Goal: Task Accomplishment & Management: Manage account settings

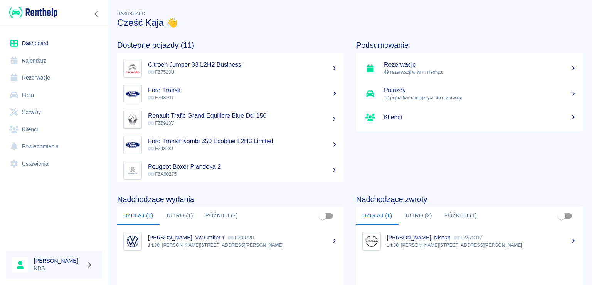
click at [173, 239] on p "[PERSON_NAME], Vw Crafter 1" at bounding box center [186, 237] width 77 height 6
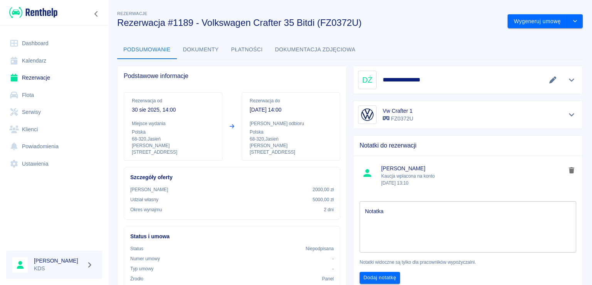
click at [43, 60] on link "Kalendarz" at bounding box center [54, 60] width 96 height 17
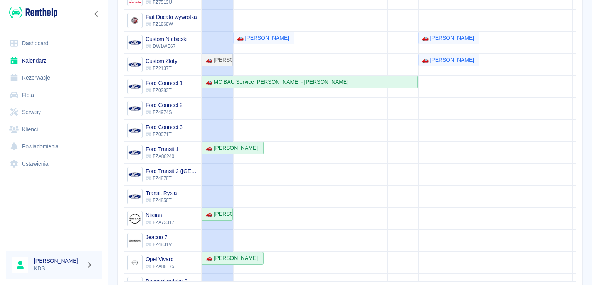
scroll to position [4, 0]
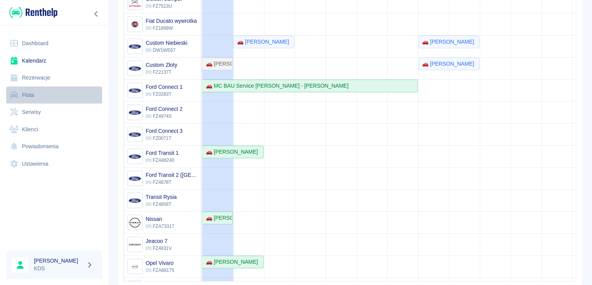
click at [40, 96] on link "Flota" at bounding box center [54, 94] width 96 height 17
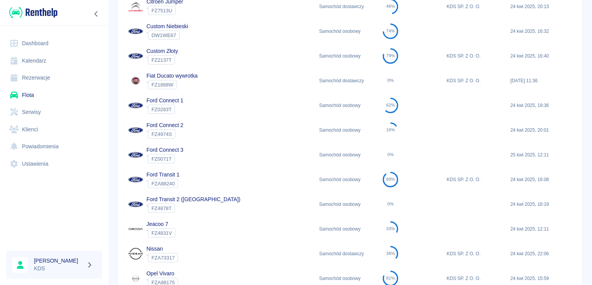
scroll to position [76, 0]
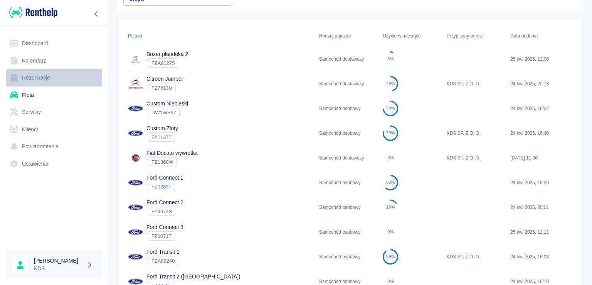
click at [49, 81] on link "Rezerwacje" at bounding box center [54, 77] width 96 height 17
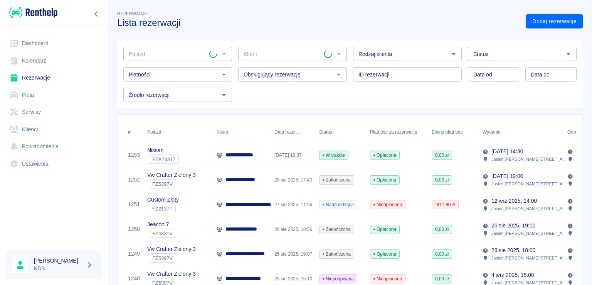
click at [37, 94] on link "Flota" at bounding box center [54, 94] width 96 height 17
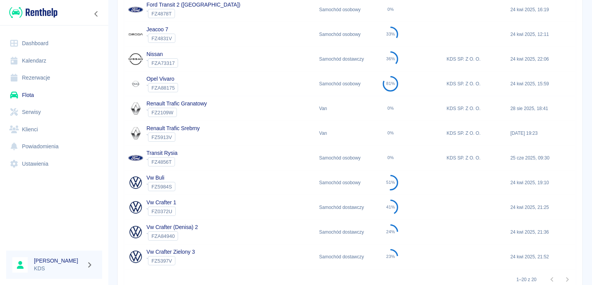
scroll to position [384, 0]
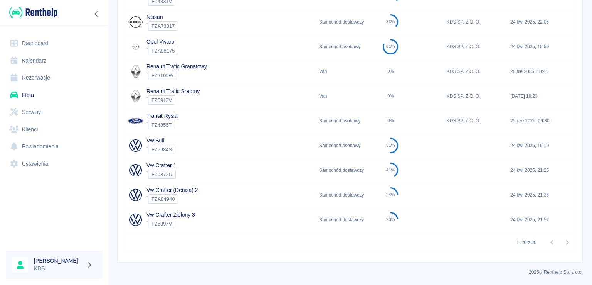
click at [185, 167] on div "Vw Crafter 1 ` FZ0372U" at bounding box center [219, 170] width 191 height 25
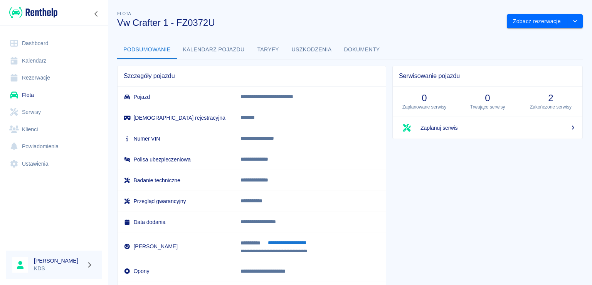
click at [299, 48] on button "Uszkodzenia" at bounding box center [312, 49] width 52 height 19
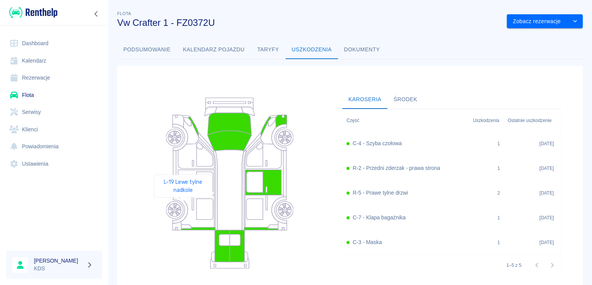
click at [183, 208] on icon at bounding box center [180, 209] width 15 height 27
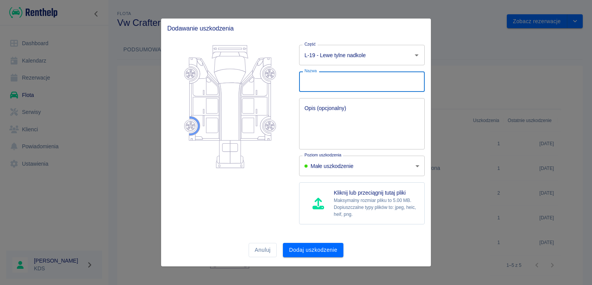
click at [383, 84] on input "Nazwa" at bounding box center [362, 81] width 126 height 20
type input "rysy od wybuchy opony"
click at [306, 246] on button "Dodaj uszkodzenie" at bounding box center [313, 250] width 61 height 14
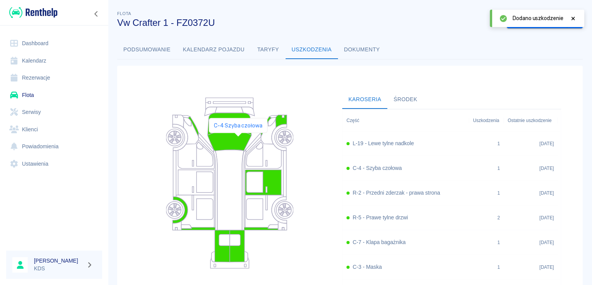
click at [238, 140] on icon at bounding box center [230, 140] width 44 height 20
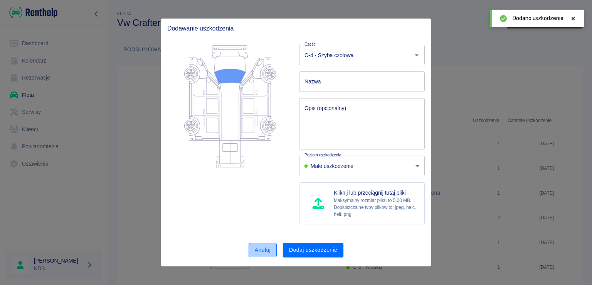
click at [265, 253] on button "Anuluj" at bounding box center [263, 250] width 28 height 14
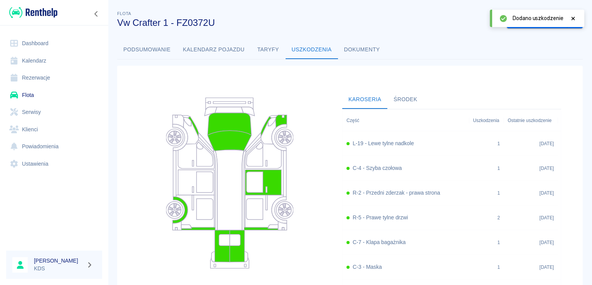
scroll to position [39, 0]
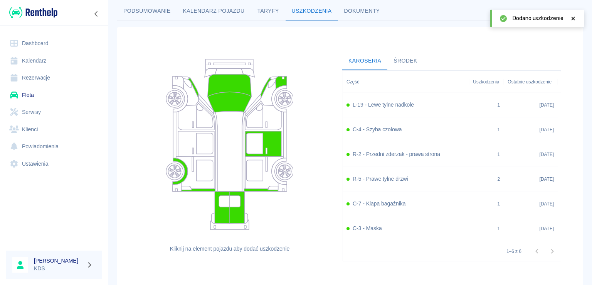
click at [409, 131] on div "C-4 - Szyba czołowa" at bounding box center [406, 129] width 119 height 8
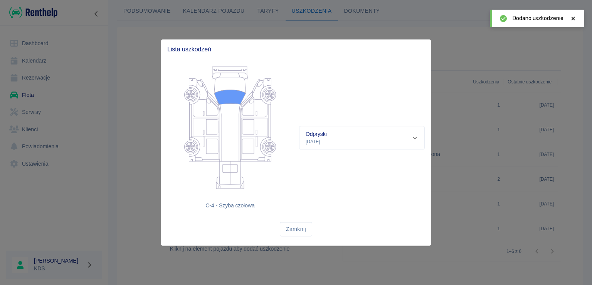
click at [414, 139] on icon at bounding box center [415, 137] width 7 height 5
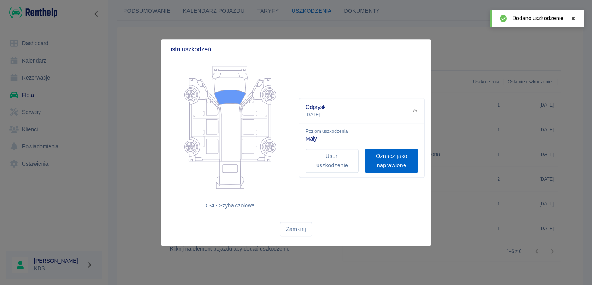
click at [393, 163] on button "Oznacz jako naprawione" at bounding box center [391, 161] width 53 height 24
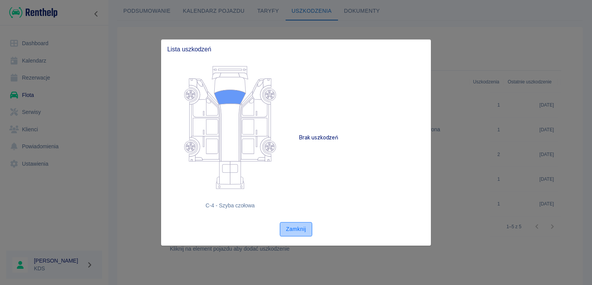
click at [298, 226] on button "Zamknij" at bounding box center [296, 229] width 32 height 14
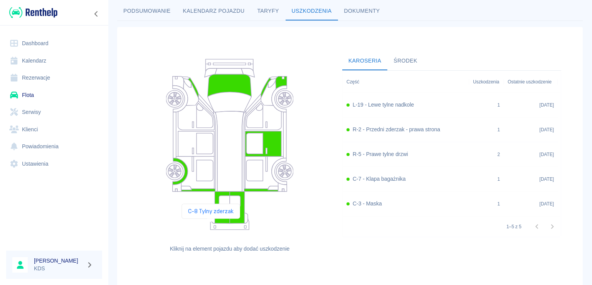
click at [211, 225] on icon at bounding box center [230, 223] width 39 height 11
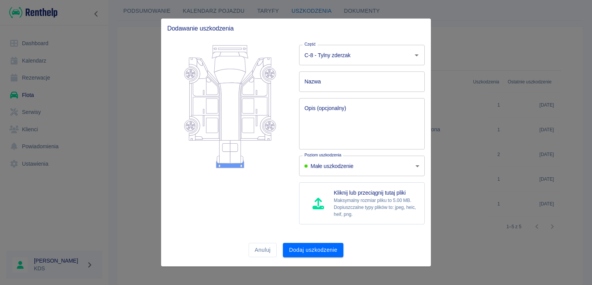
click at [361, 78] on input "Nazwa" at bounding box center [362, 81] width 126 height 20
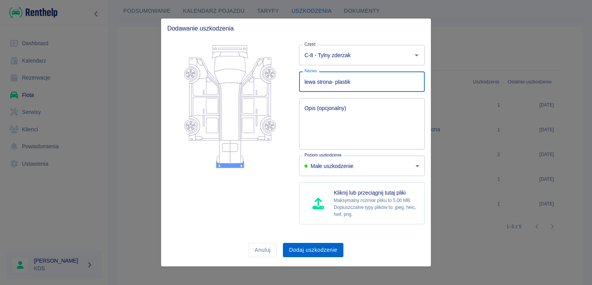
type input "lewa strona- plastik"
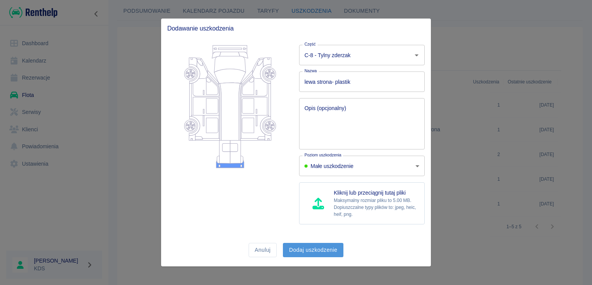
click at [313, 249] on button "Dodaj uszkodzenie" at bounding box center [313, 250] width 61 height 14
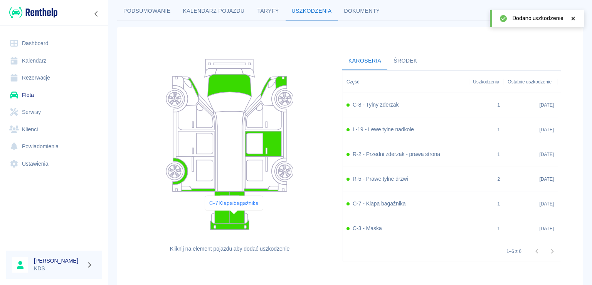
click at [234, 217] on icon at bounding box center [237, 207] width 15 height 32
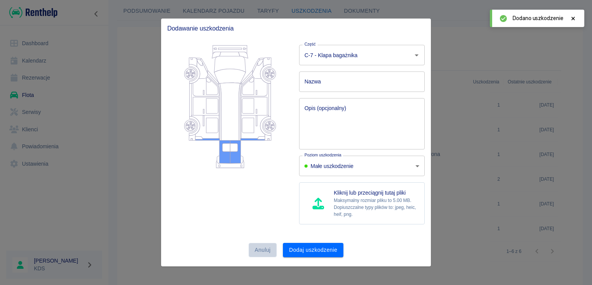
drag, startPoint x: 264, startPoint y: 250, endPoint x: 268, endPoint y: 247, distance: 5.0
click at [264, 250] on button "Anuluj" at bounding box center [263, 250] width 28 height 14
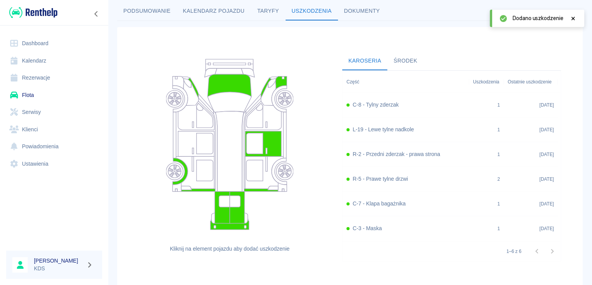
click at [381, 206] on h6 "C-7 - Klapa bagażnika" at bounding box center [379, 203] width 53 height 8
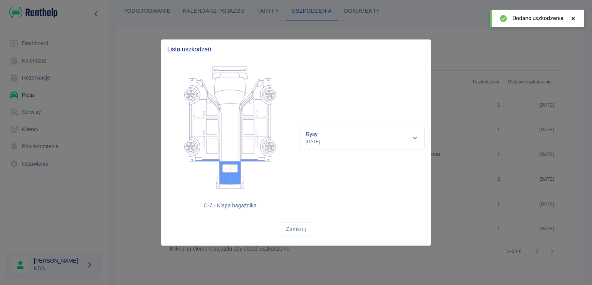
click at [415, 134] on div "Rysy [DATE]" at bounding box center [362, 137] width 125 height 23
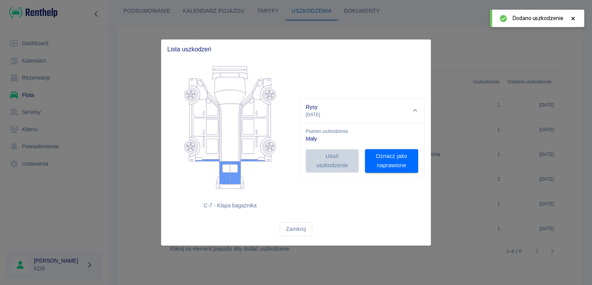
click at [332, 162] on button "Usuń uszkodzenie" at bounding box center [332, 161] width 53 height 24
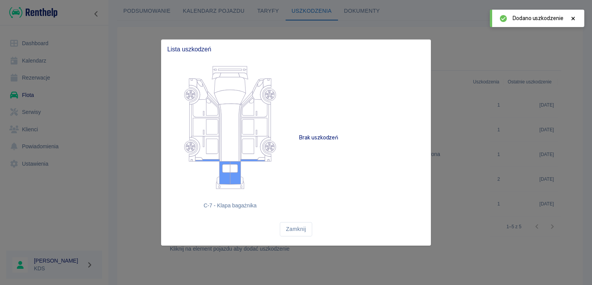
click at [297, 228] on button "Zamknij" at bounding box center [296, 229] width 32 height 14
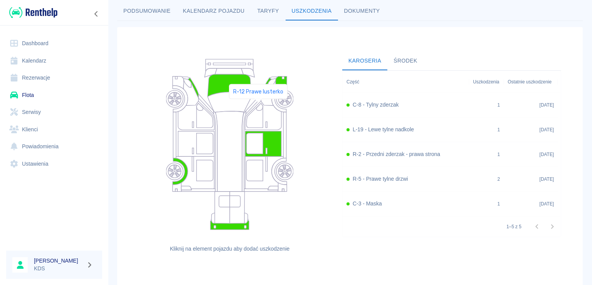
click at [258, 106] on icon at bounding box center [259, 106] width 7 height 7
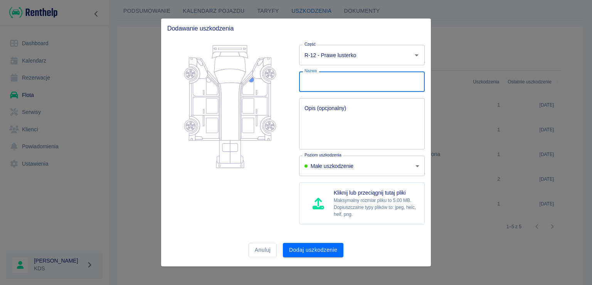
click at [331, 78] on input "Nazwa" at bounding box center [362, 81] width 126 height 20
type input "obudowa lusterek rysy"
click at [328, 248] on button "Dodaj uszkodzenie" at bounding box center [313, 250] width 61 height 14
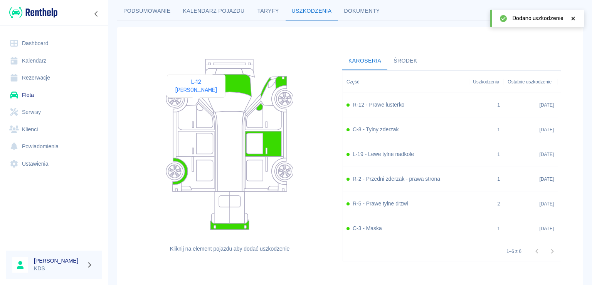
click at [197, 108] on icon at bounding box center [200, 106] width 7 height 7
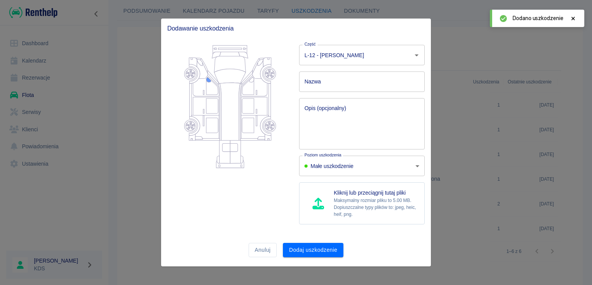
drag, startPoint x: 318, startPoint y: 84, endPoint x: 324, endPoint y: 88, distance: 7.5
click at [318, 84] on input "Nazwa" at bounding box center [362, 81] width 126 height 20
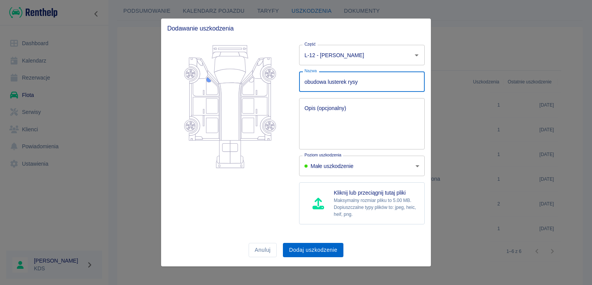
type input "obudowa lusterek rysy"
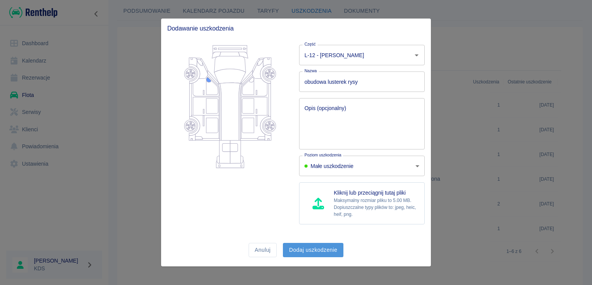
click at [323, 247] on button "Dodaj uszkodzenie" at bounding box center [313, 250] width 61 height 14
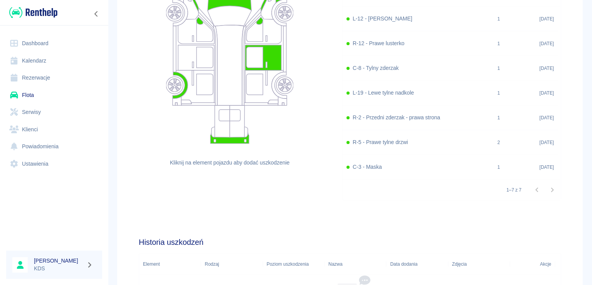
scroll to position [24, 0]
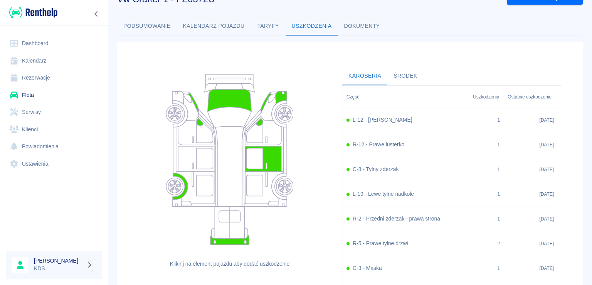
click at [400, 77] on button "Środek" at bounding box center [406, 76] width 36 height 19
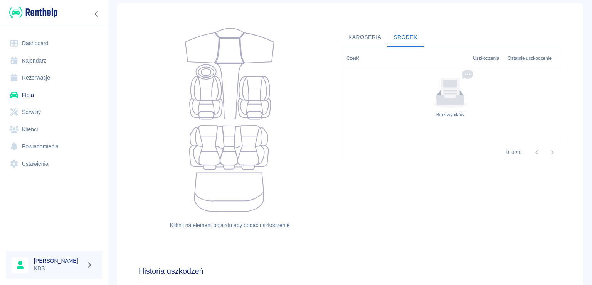
scroll to position [0, 0]
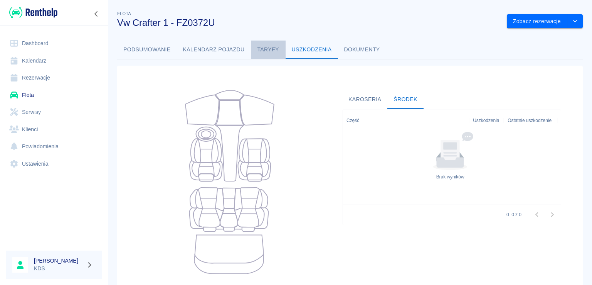
click at [275, 44] on button "Taryfy" at bounding box center [268, 49] width 35 height 19
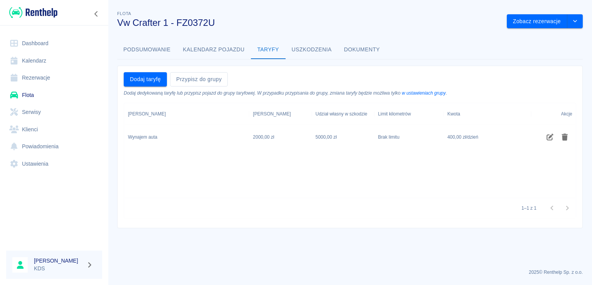
click at [224, 47] on button "Kalendarz pojazdu" at bounding box center [214, 49] width 74 height 19
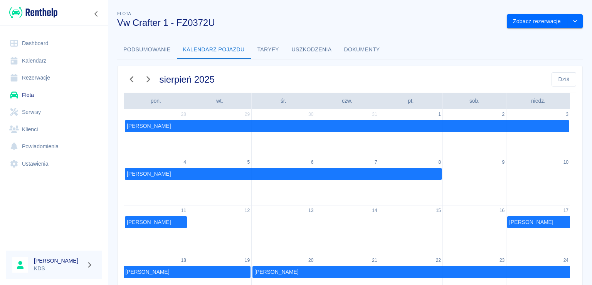
click at [160, 51] on button "Podsumowanie" at bounding box center [147, 49] width 60 height 19
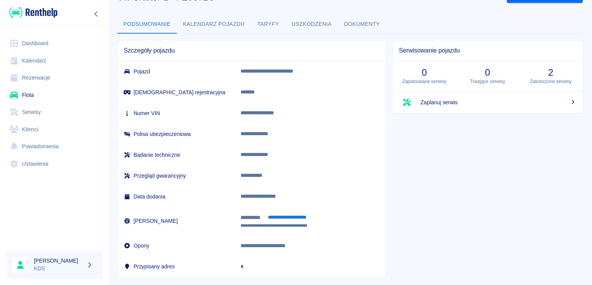
scroll to position [39, 0]
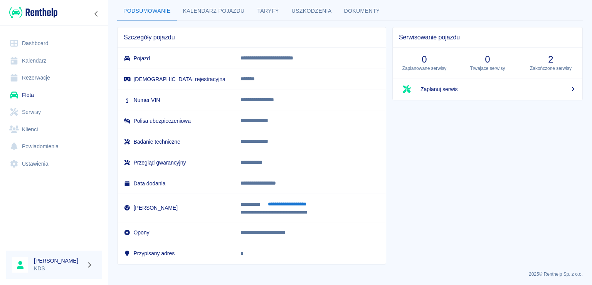
click at [45, 57] on link "Kalendarz" at bounding box center [54, 60] width 96 height 17
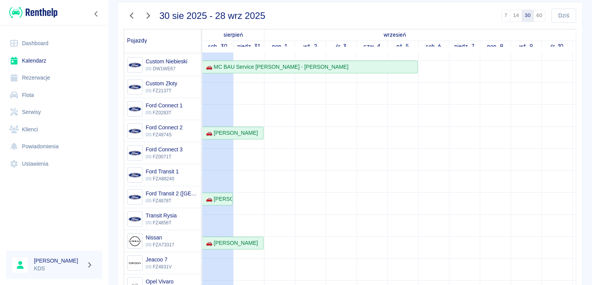
scroll to position [42, 0]
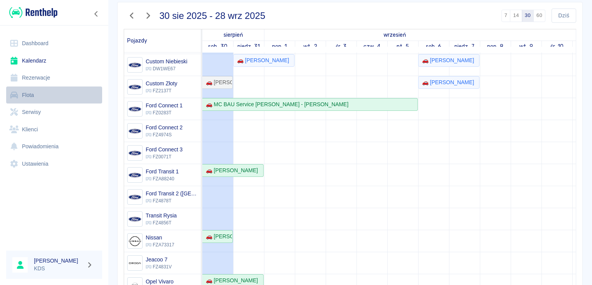
click at [29, 94] on link "Flota" at bounding box center [54, 94] width 96 height 17
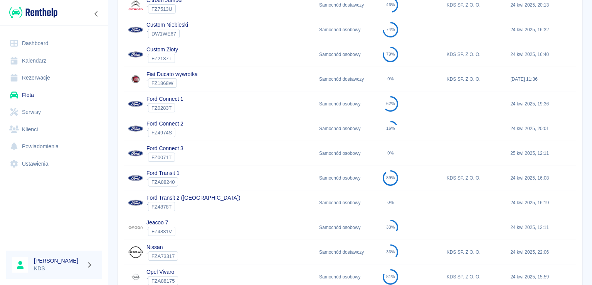
scroll to position [39, 0]
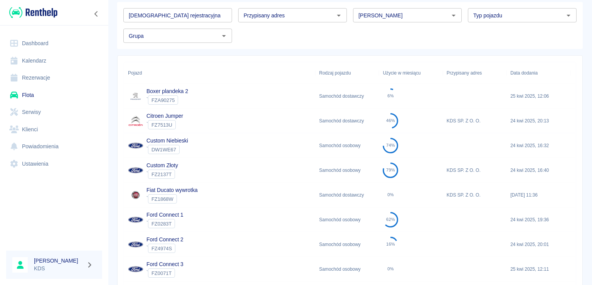
click at [184, 248] on div "Ford Connect 2 ` FZ4974S" at bounding box center [219, 244] width 191 height 25
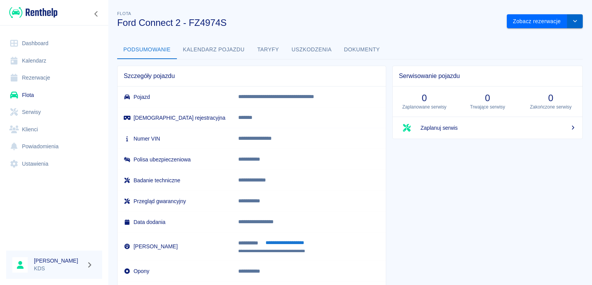
drag, startPoint x: 568, startPoint y: 20, endPoint x: 563, endPoint y: 23, distance: 5.2
click at [572, 20] on icon "drop-down" at bounding box center [575, 21] width 6 height 5
click at [541, 38] on li "Zaktualizuj dane pojazdu" at bounding box center [540, 37] width 72 height 13
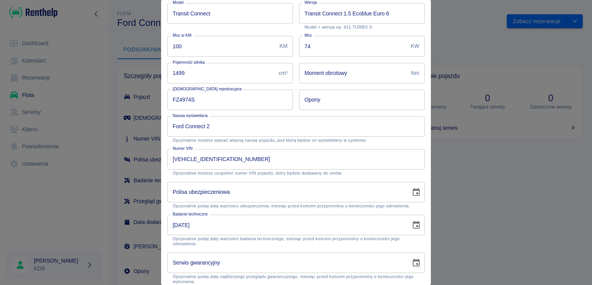
scroll to position [77, 0]
click at [204, 103] on input "FZ4974S" at bounding box center [230, 99] width 126 height 20
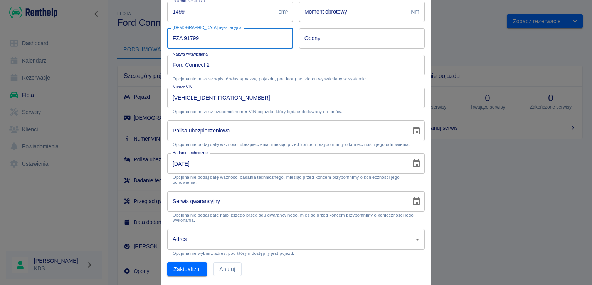
scroll to position [138, 0]
type input "FZA 91799"
click at [191, 272] on button "Zaktualizuj" at bounding box center [187, 268] width 40 height 14
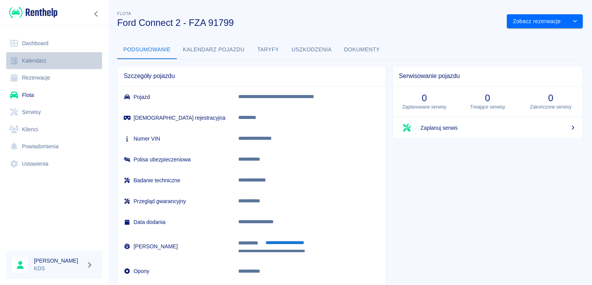
click at [37, 67] on link "Kalendarz" at bounding box center [54, 60] width 96 height 17
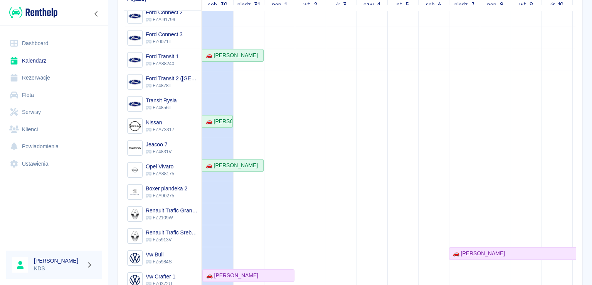
scroll to position [106, 0]
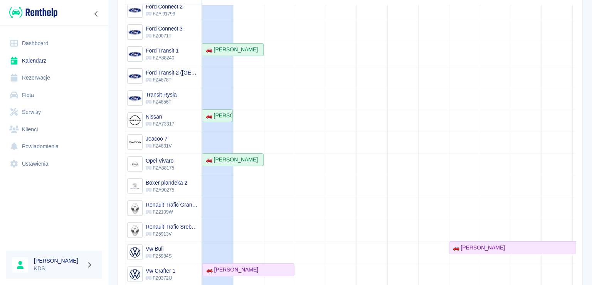
click at [386, 115] on td at bounding box center [372, 108] width 31 height 439
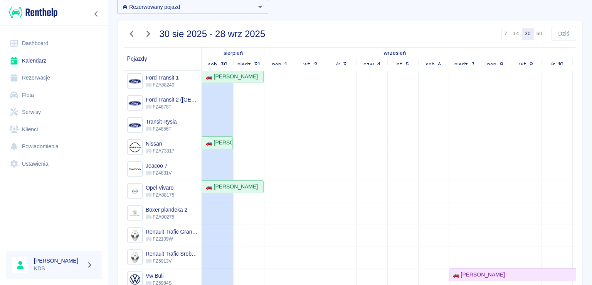
scroll to position [52, 0]
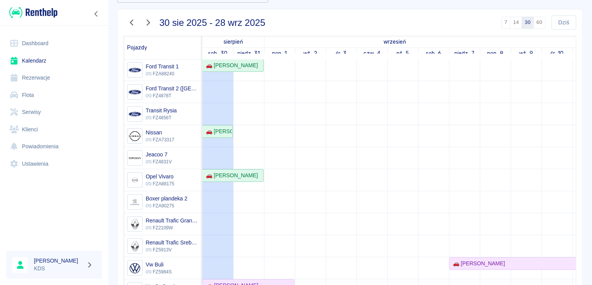
click at [51, 38] on link "Dashboard" at bounding box center [54, 43] width 96 height 17
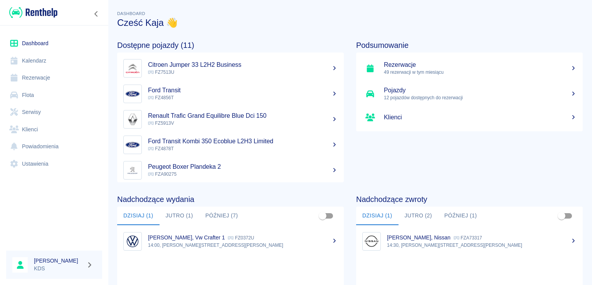
scroll to position [77, 0]
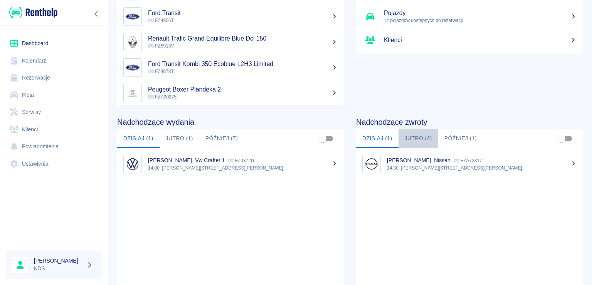
click at [419, 137] on button "Jutro (2)" at bounding box center [419, 138] width 40 height 19
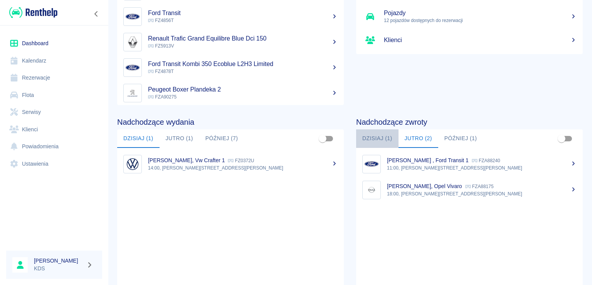
click at [375, 136] on button "Dzisiaj (1)" at bounding box center [377, 138] width 42 height 19
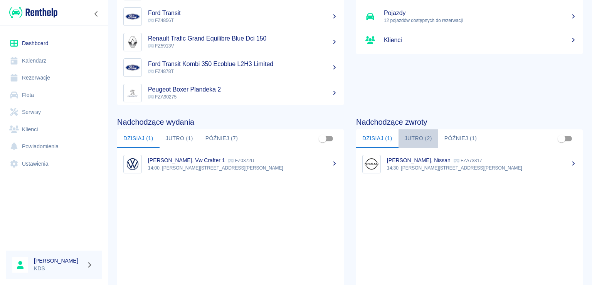
click at [416, 140] on button "Jutro (2)" at bounding box center [419, 138] width 40 height 19
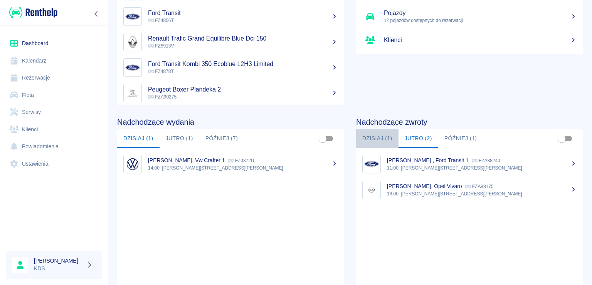
click at [384, 136] on button "Dzisiaj (1)" at bounding box center [377, 138] width 42 height 19
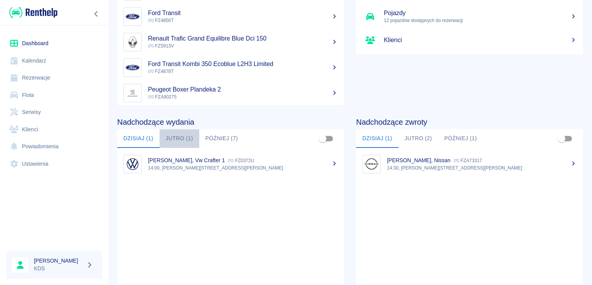
click at [180, 136] on button "Jutro (1)" at bounding box center [180, 138] width 40 height 19
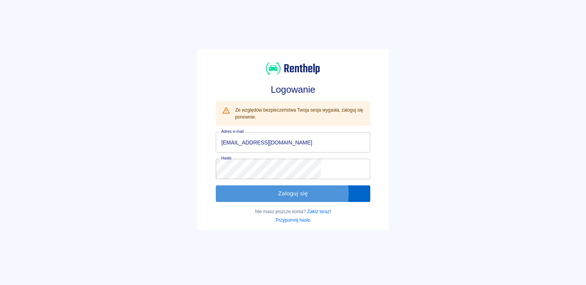
click at [307, 192] on button "Zaloguj się" at bounding box center [293, 193] width 154 height 16
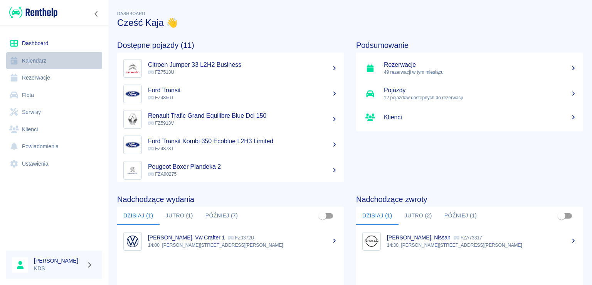
click at [48, 61] on link "Kalendarz" at bounding box center [54, 60] width 96 height 17
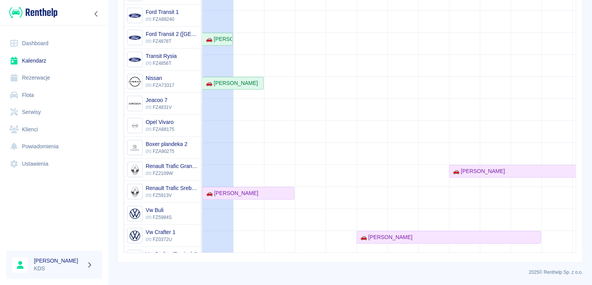
scroll to position [158, 0]
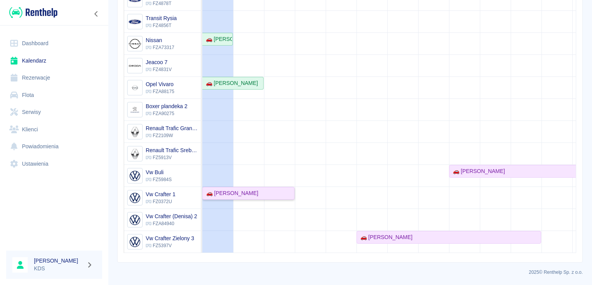
click at [278, 187] on link "🚗 [PERSON_NAME]" at bounding box center [248, 193] width 92 height 13
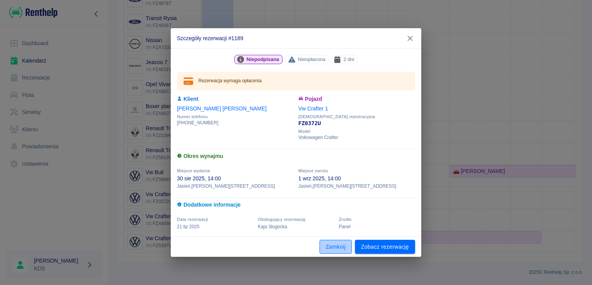
click at [344, 243] on button "Zamknij" at bounding box center [336, 246] width 32 height 14
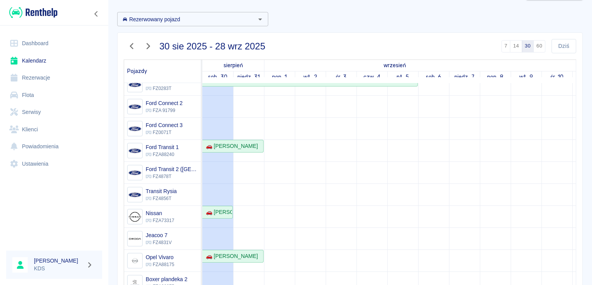
scroll to position [116, 0]
